Goal: Task Accomplishment & Management: Complete application form

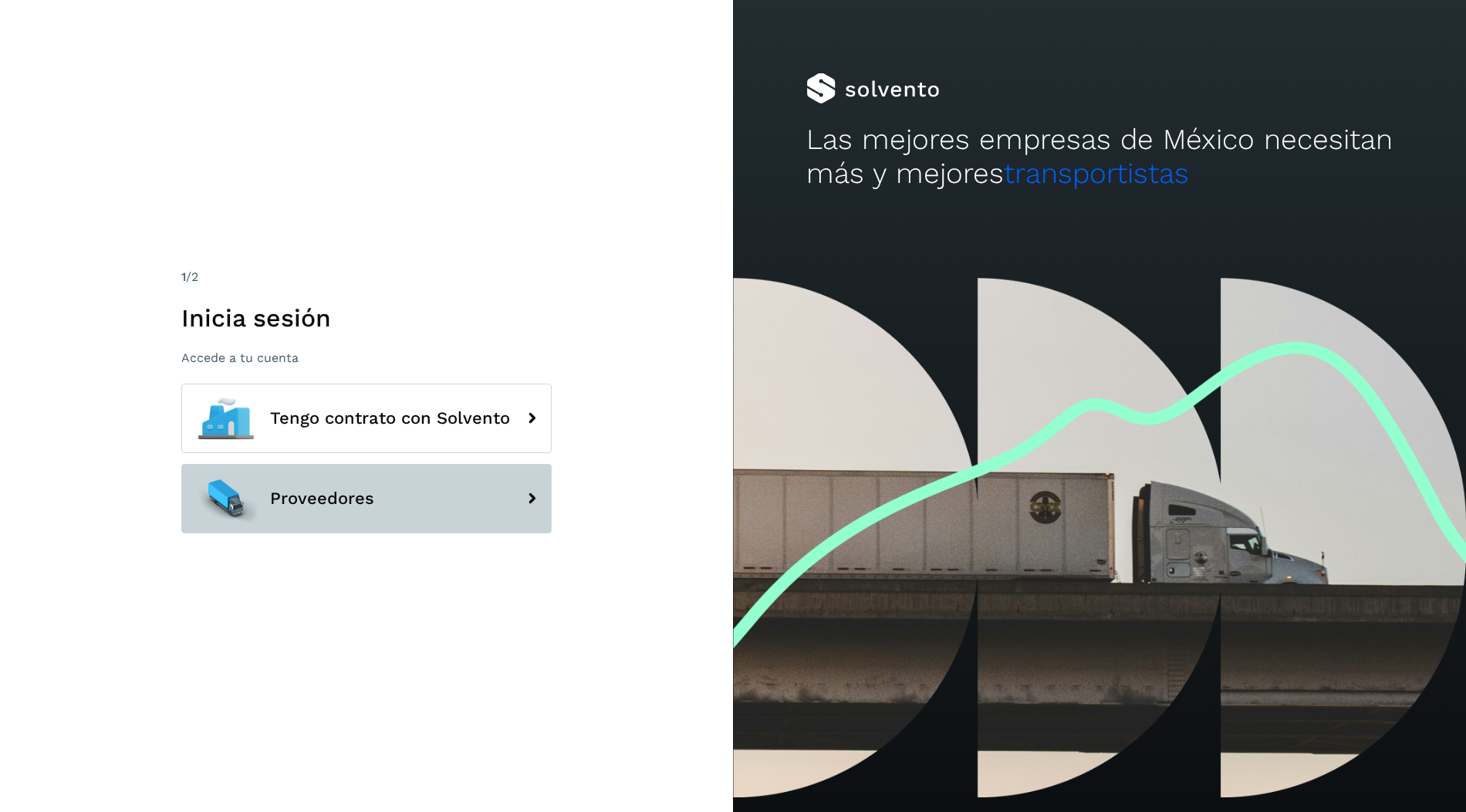
click at [411, 482] on button "Proveedores" at bounding box center [366, 498] width 370 height 69
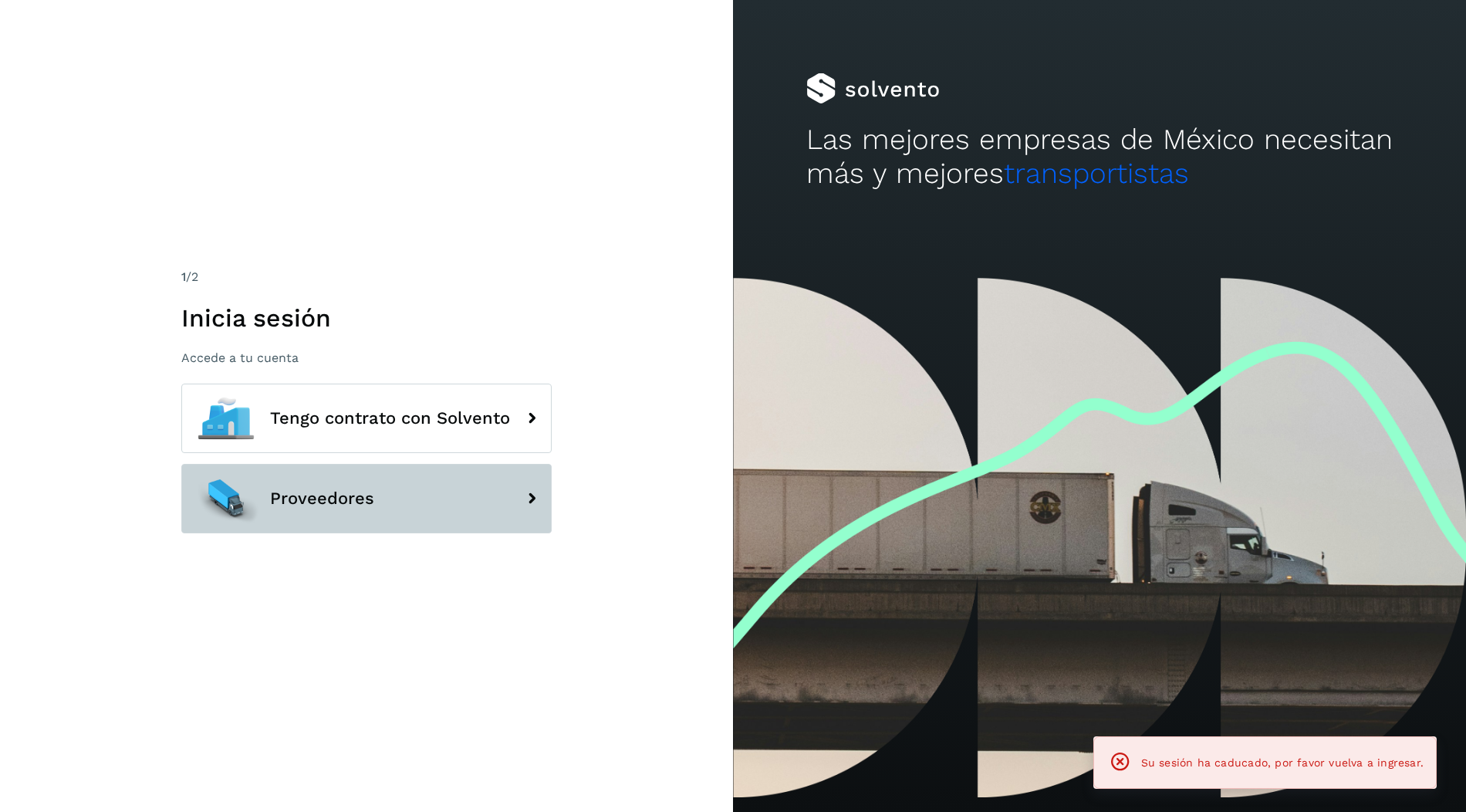
click at [452, 489] on button "Proveedores" at bounding box center [366, 498] width 370 height 69
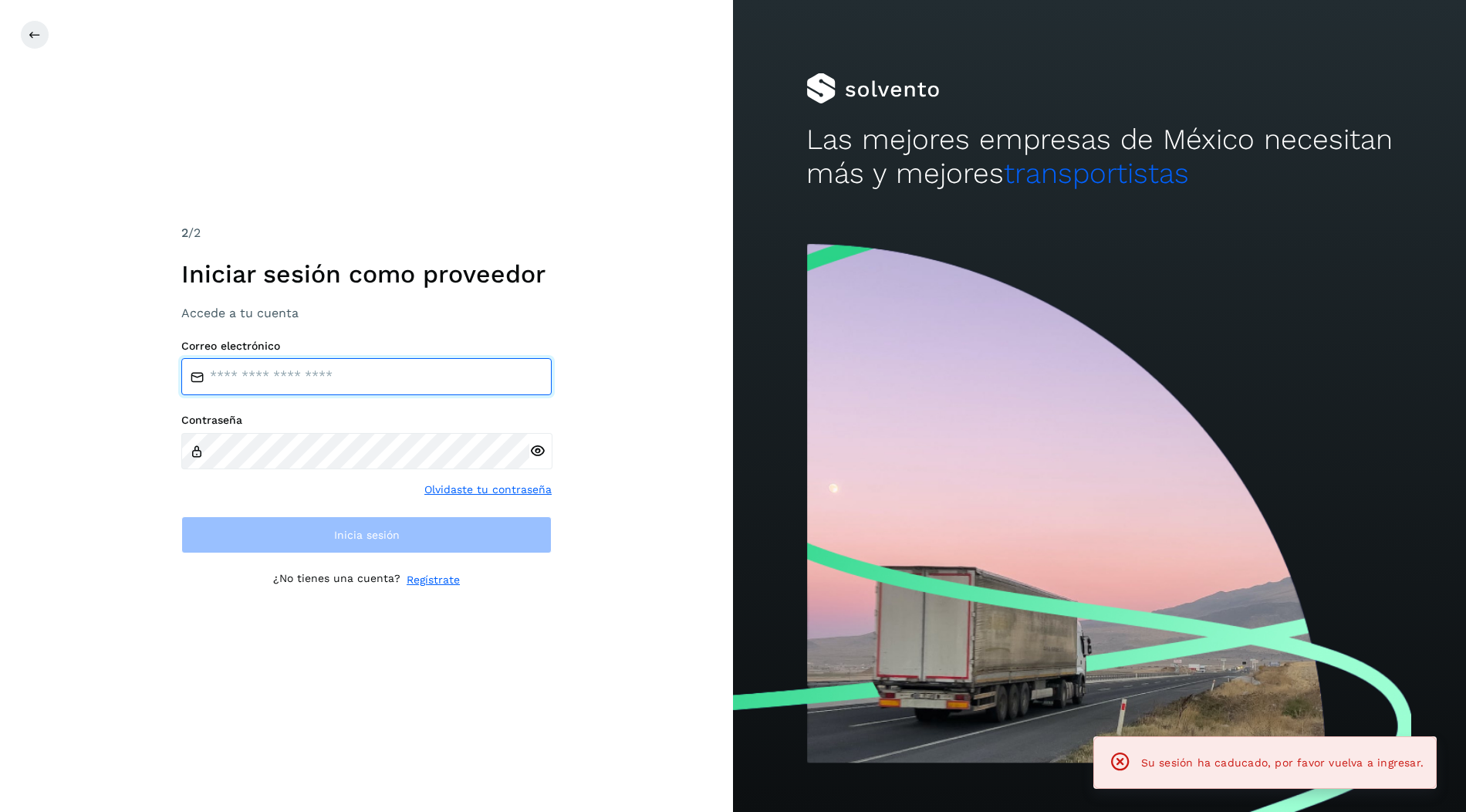
click at [367, 384] on input "email" at bounding box center [366, 376] width 370 height 37
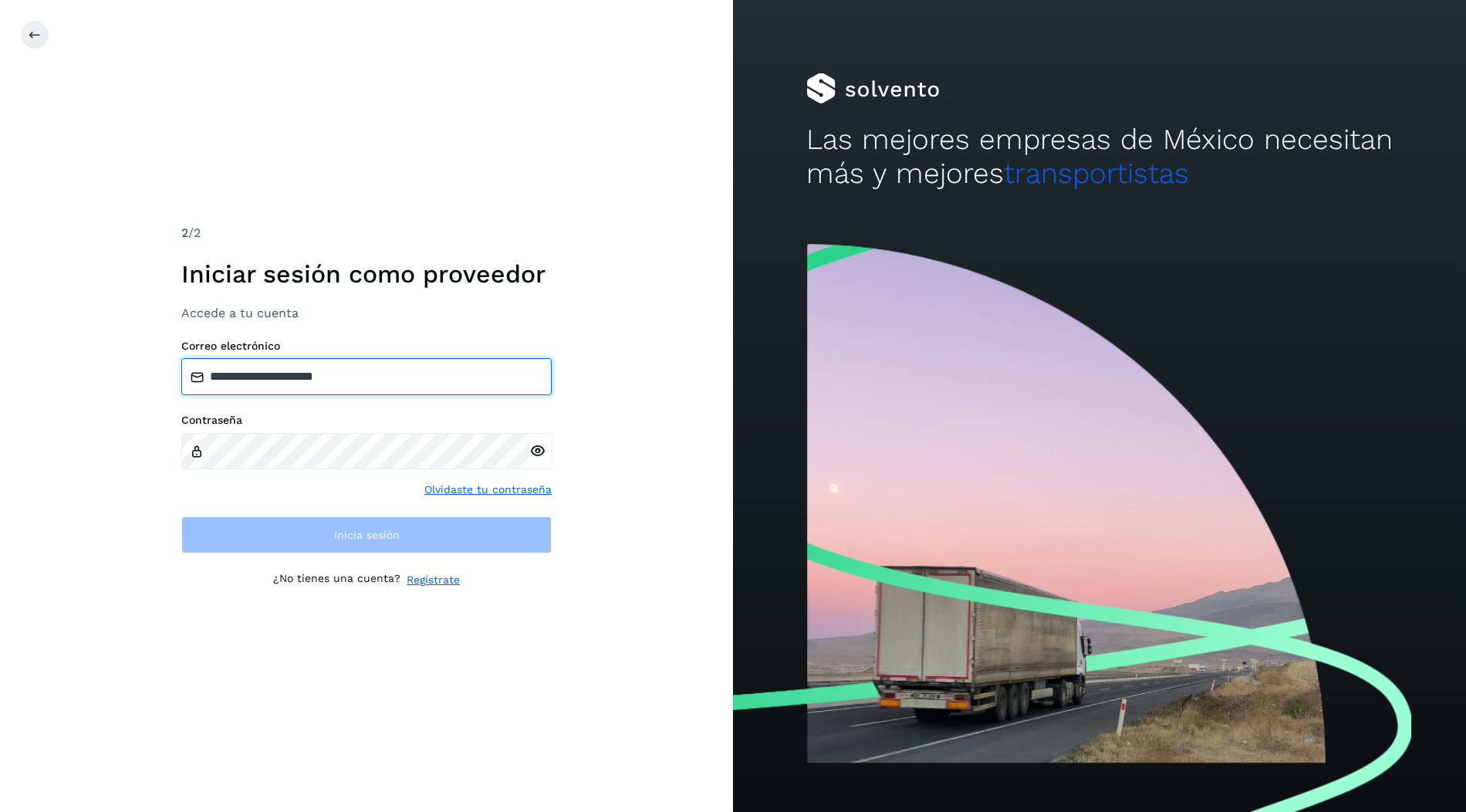
type input "**********"
